Goal: Task Accomplishment & Management: Complete application form

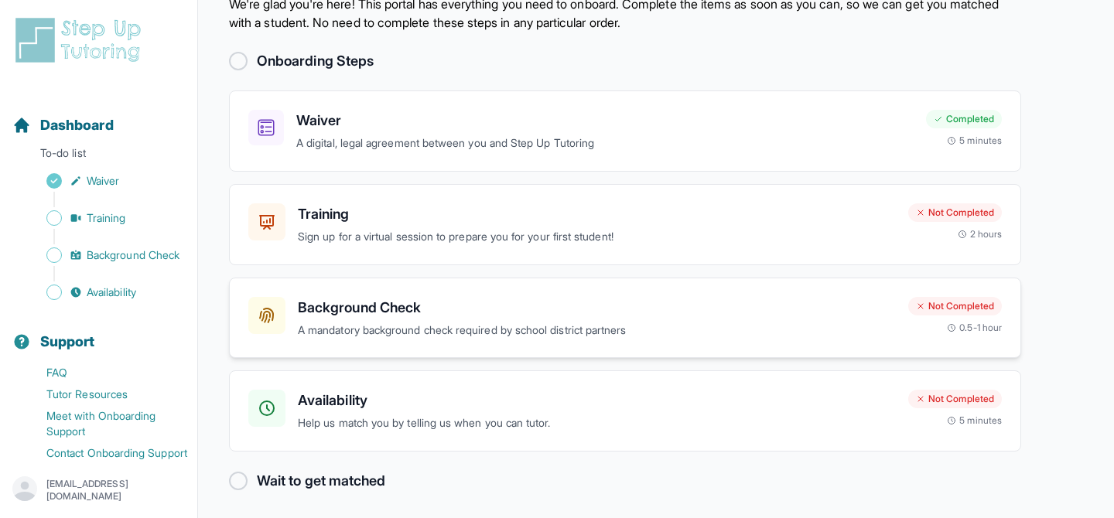
scroll to position [66, 0]
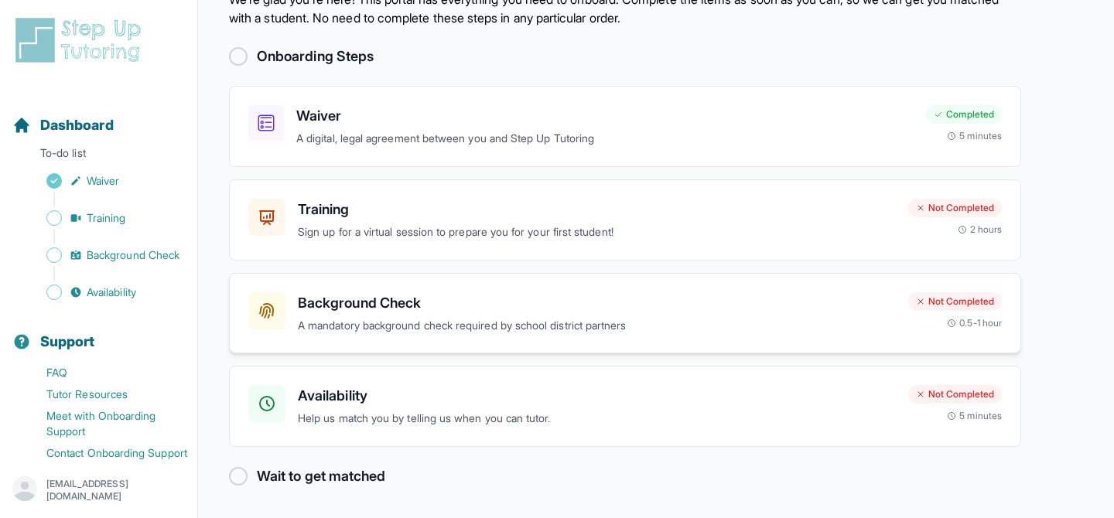
click at [274, 316] on icon at bounding box center [267, 311] width 19 height 19
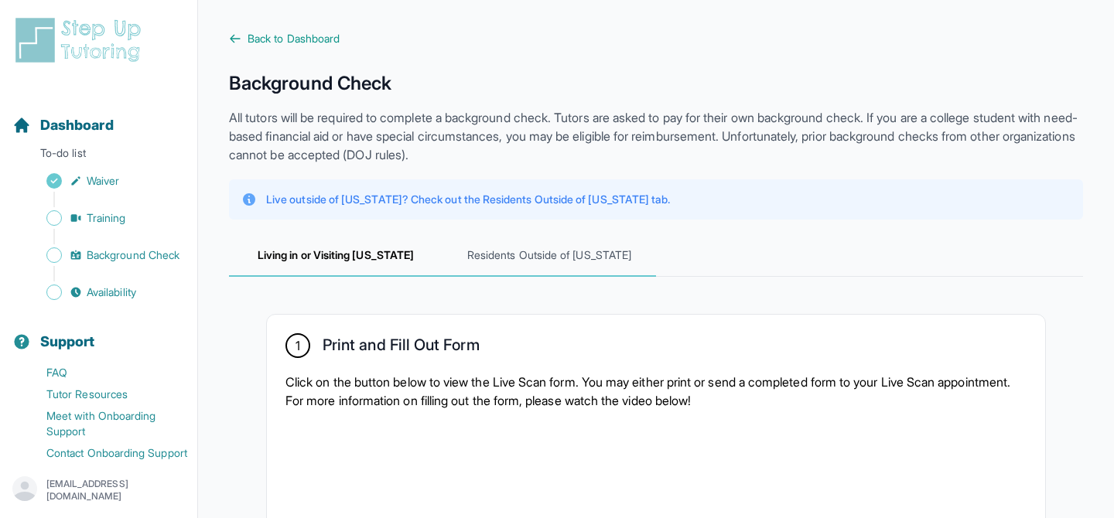
click at [536, 260] on span "Residents Outside of [US_STATE]" at bounding box center [550, 256] width 214 height 42
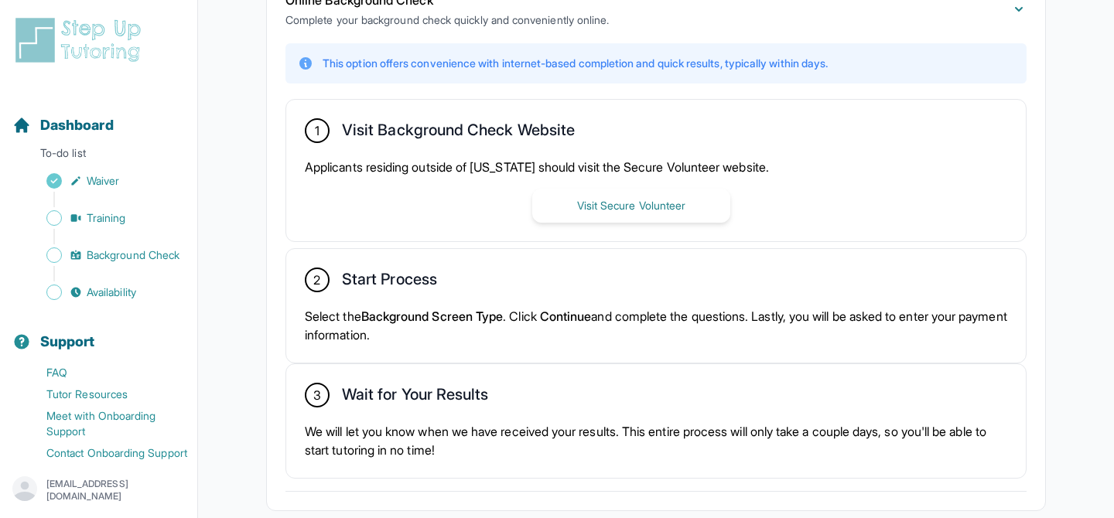
scroll to position [384, 0]
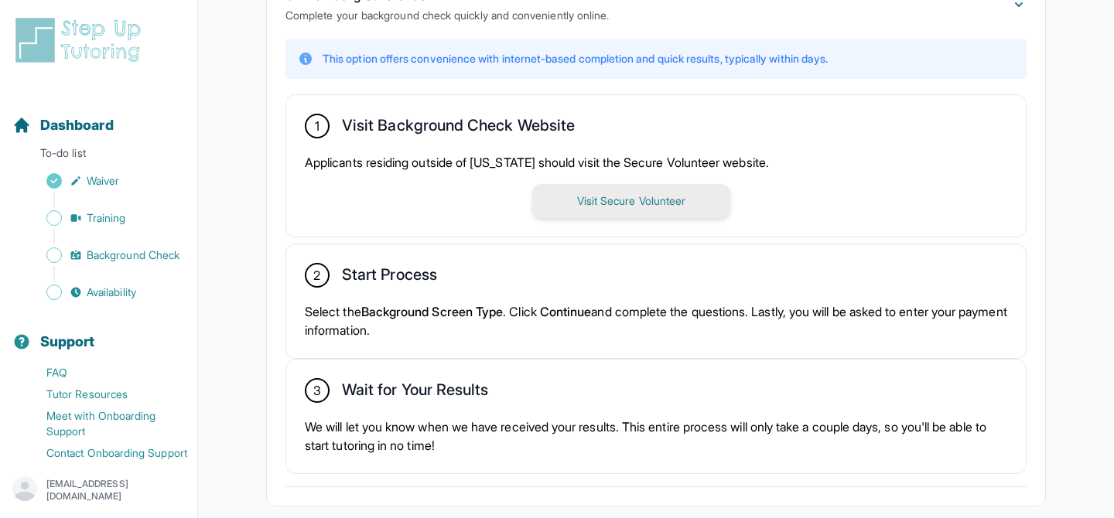
click at [607, 202] on button "Visit Secure Volunteer" at bounding box center [631, 201] width 198 height 34
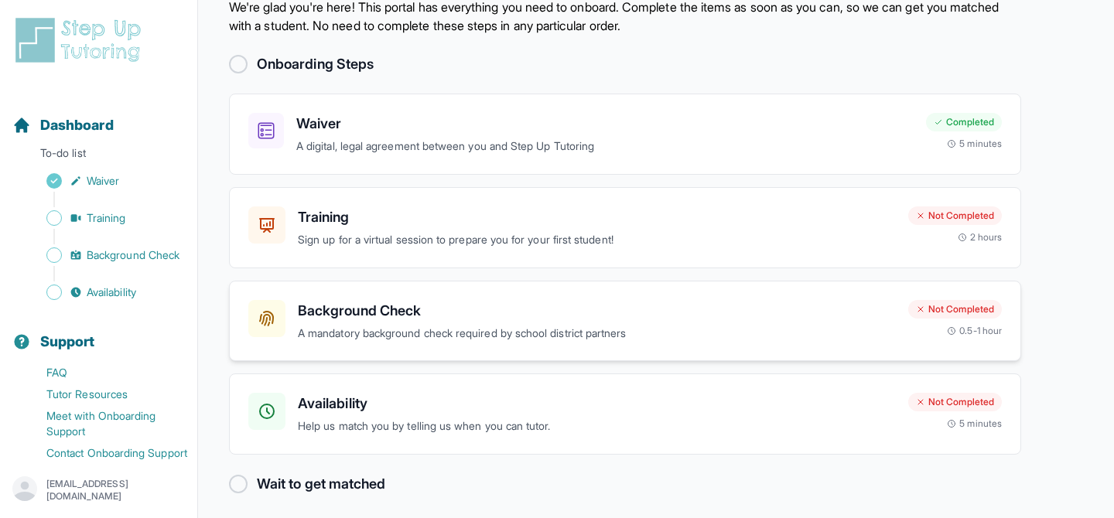
scroll to position [66, 0]
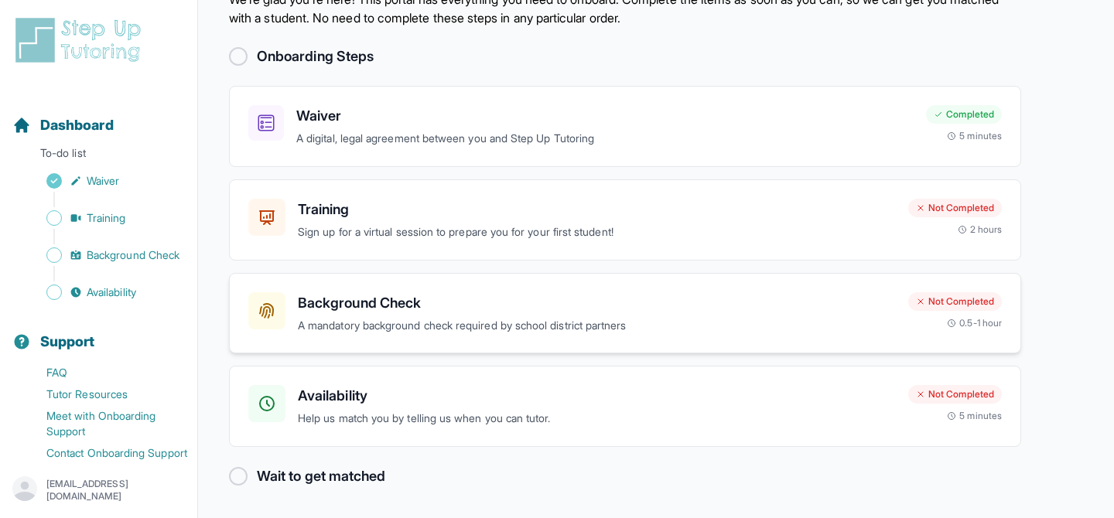
click at [409, 319] on p "A mandatory background check required by school district partners" at bounding box center [597, 326] width 598 height 18
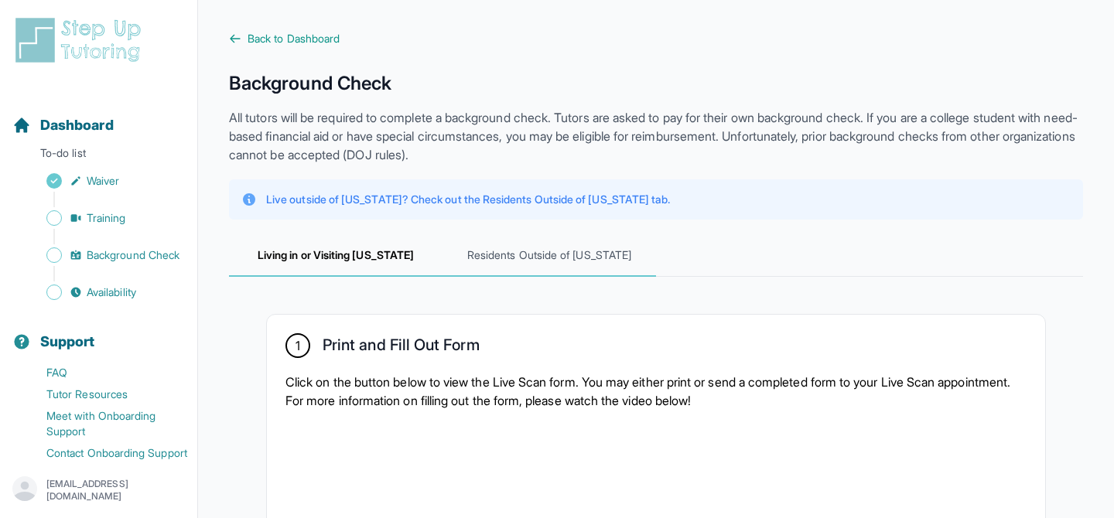
click at [507, 255] on span "Residents Outside of [US_STATE]" at bounding box center [550, 256] width 214 height 42
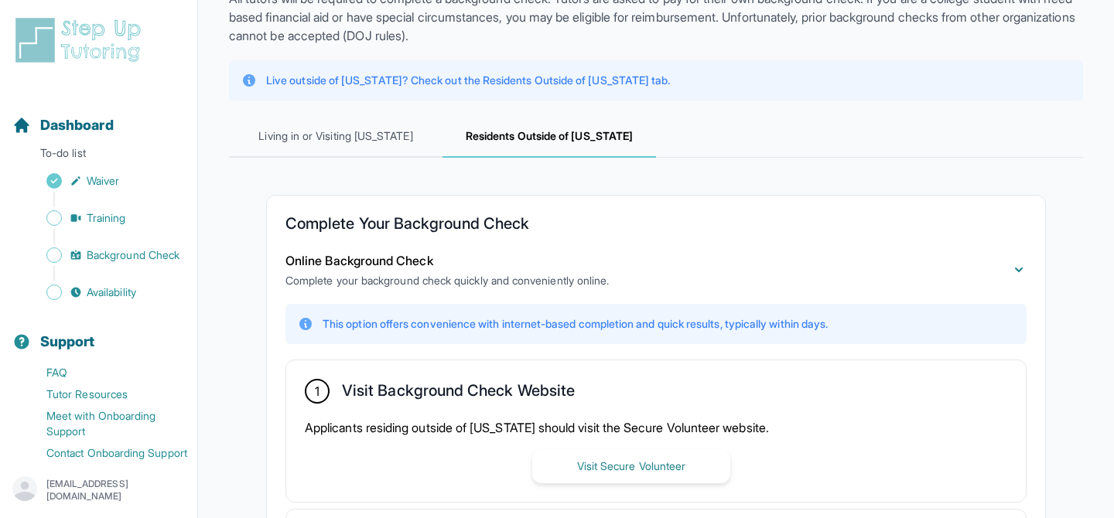
scroll to position [113, 0]
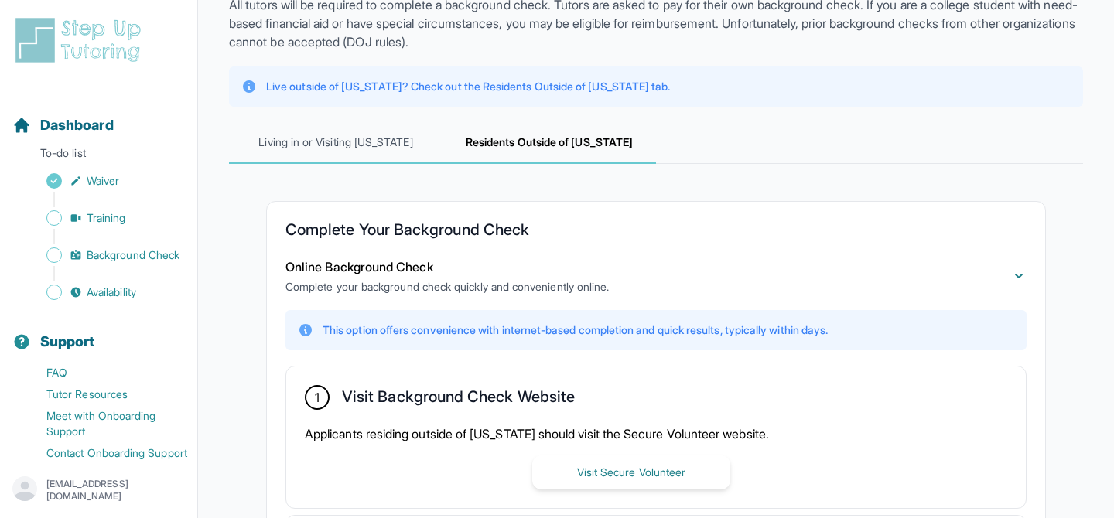
click at [334, 145] on span "Living in or Visiting [US_STATE]" at bounding box center [336, 143] width 214 height 42
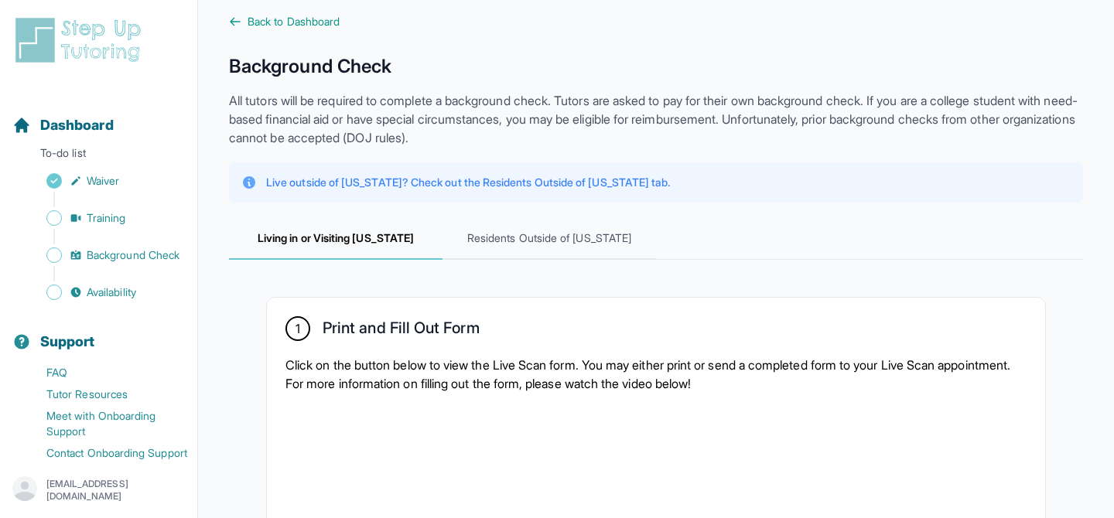
scroll to position [0, 0]
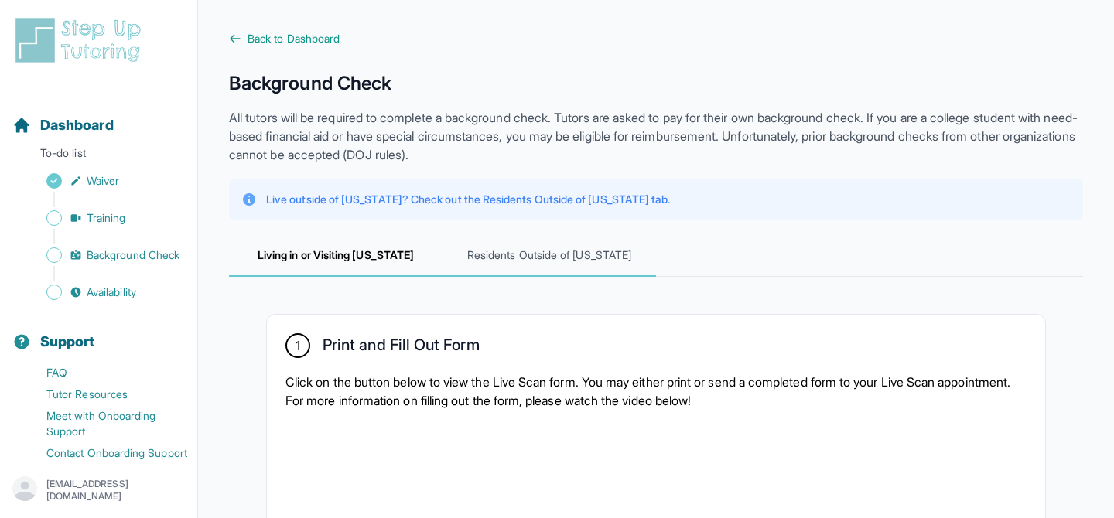
click at [508, 255] on span "Residents Outside of [US_STATE]" at bounding box center [550, 256] width 214 height 42
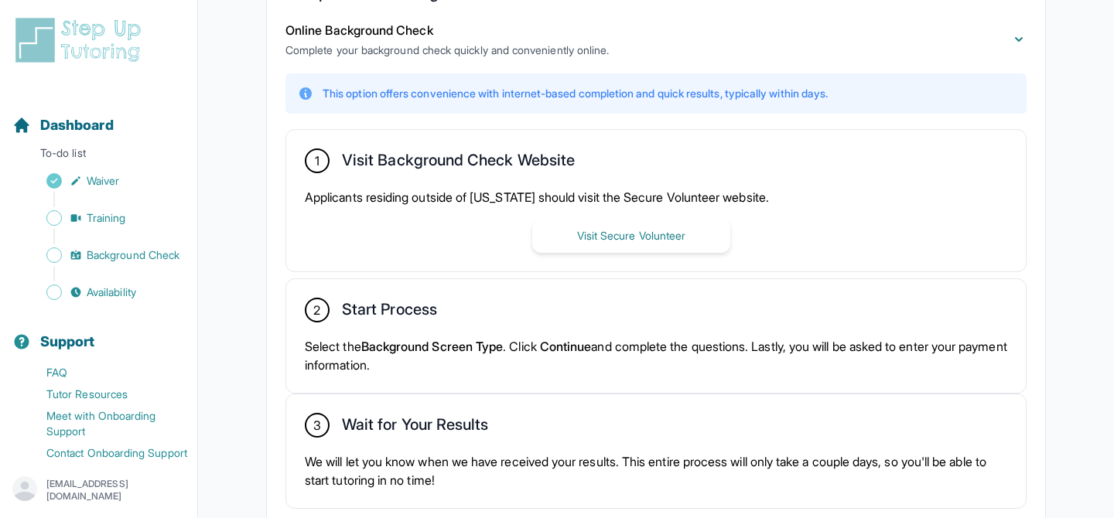
scroll to position [350, 0]
click at [632, 241] on button "Visit Secure Volunteer" at bounding box center [631, 235] width 198 height 34
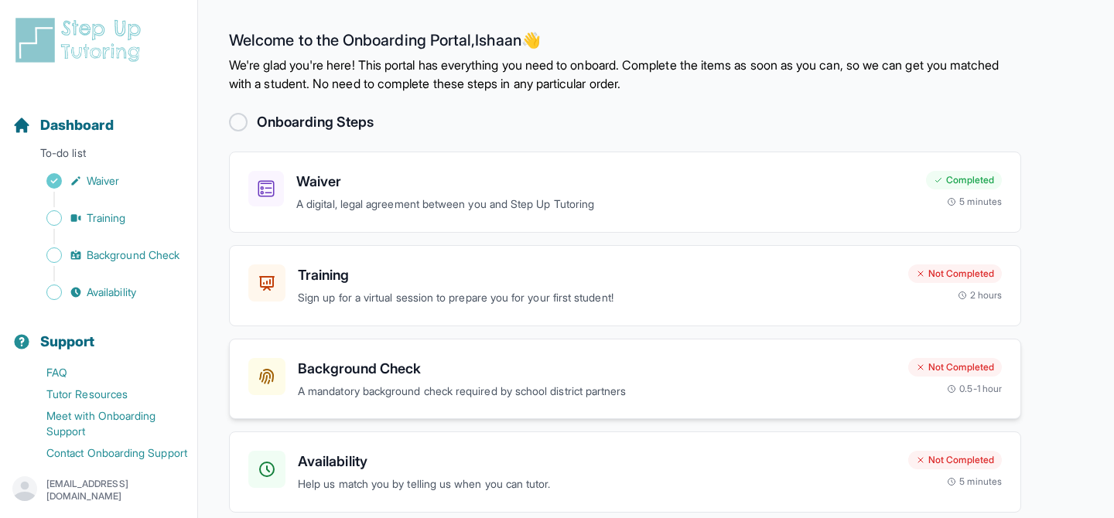
click at [382, 381] on div "Background Check A mandatory background check required by school district partn…" at bounding box center [597, 379] width 598 height 43
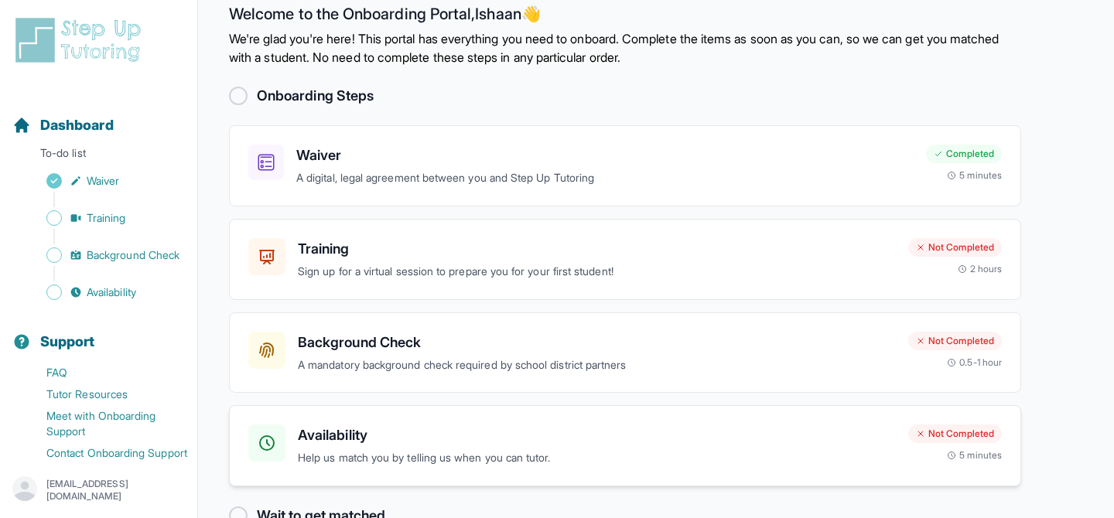
scroll to position [24, 0]
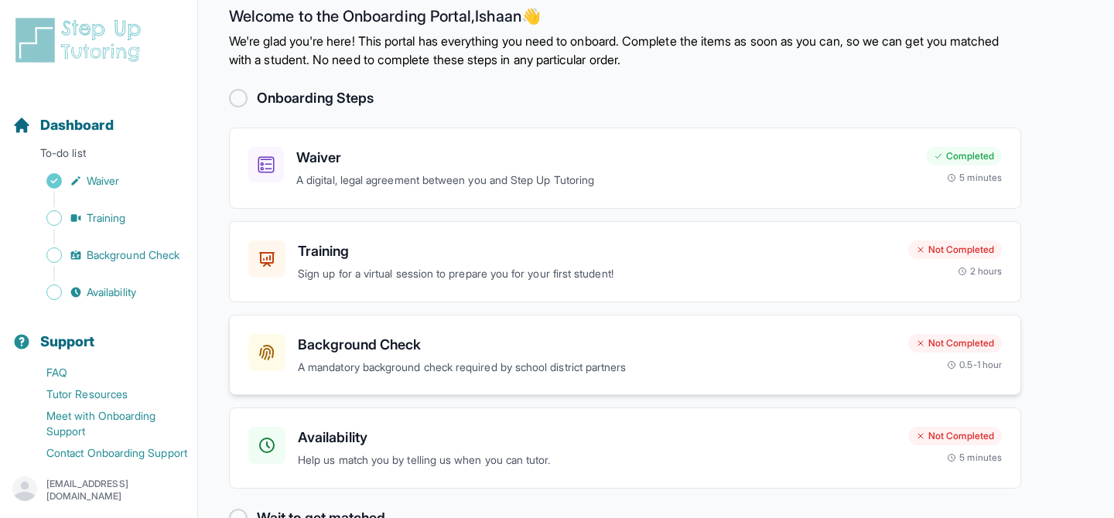
click at [937, 348] on div "Not Completed" at bounding box center [955, 343] width 94 height 19
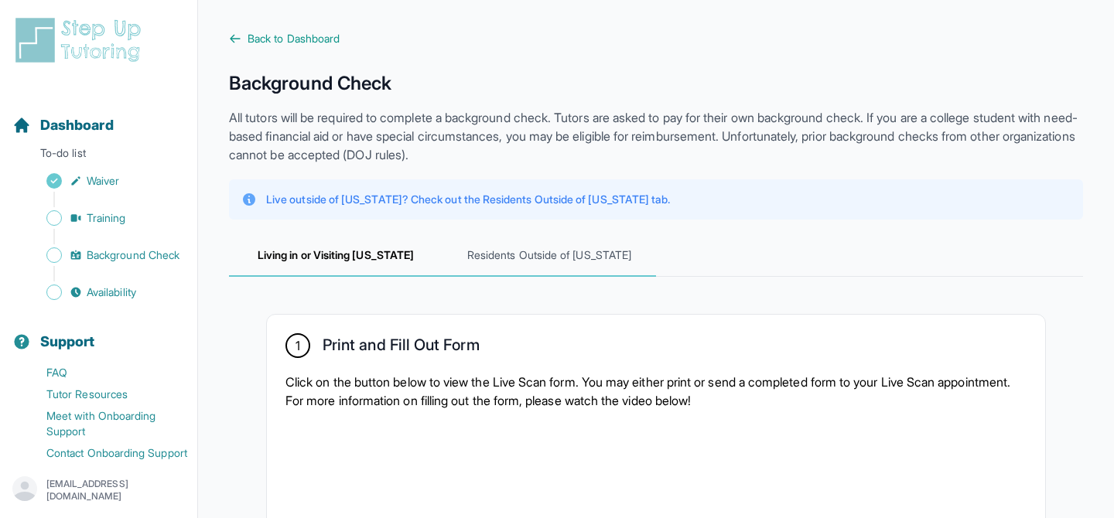
click at [554, 257] on span "Residents Outside of [US_STATE]" at bounding box center [550, 256] width 214 height 42
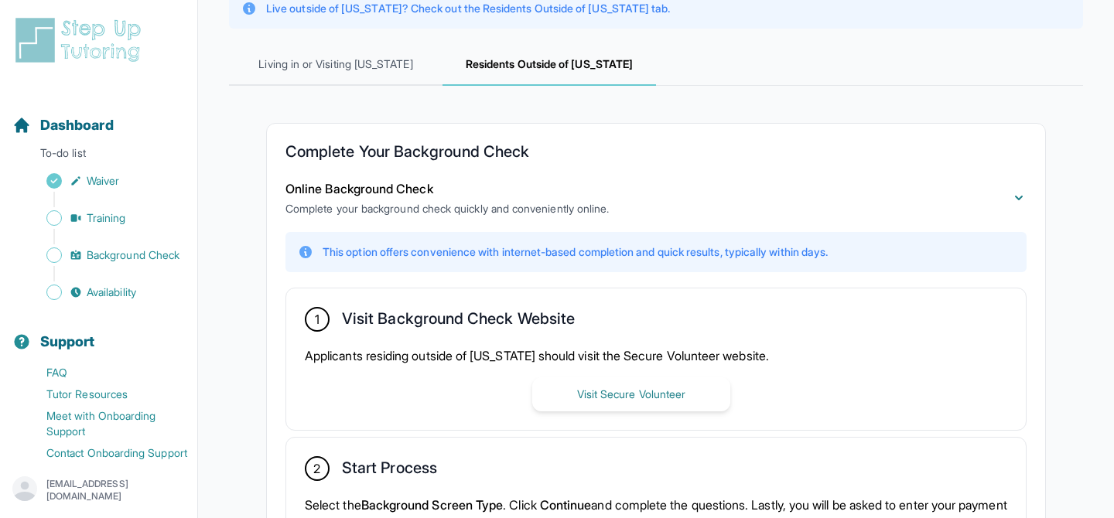
scroll to position [192, 0]
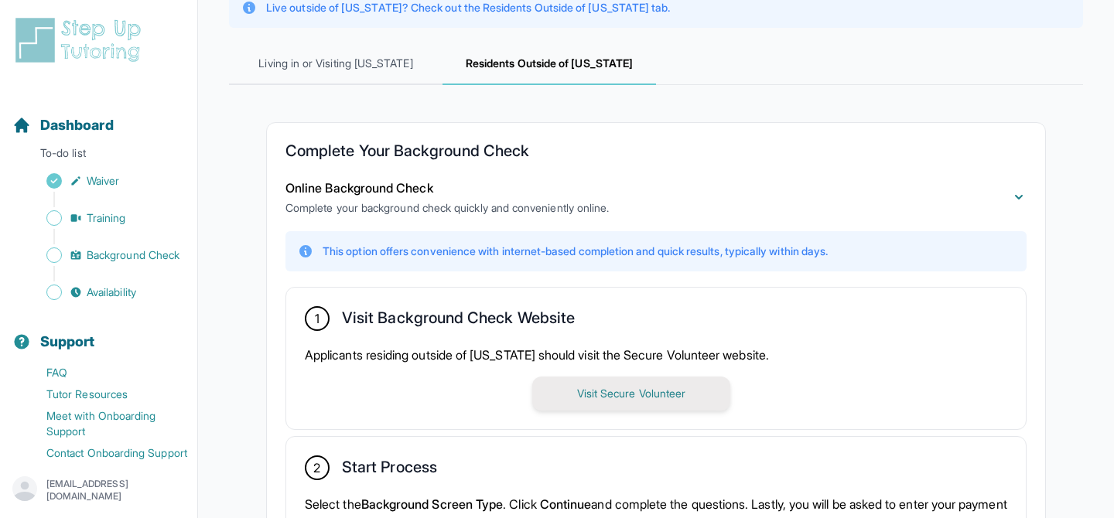
click at [634, 394] on button "Visit Secure Volunteer" at bounding box center [631, 394] width 198 height 34
click at [609, 397] on button "Visit Secure Volunteer" at bounding box center [631, 394] width 198 height 34
